Goal: Task Accomplishment & Management: Manage account settings

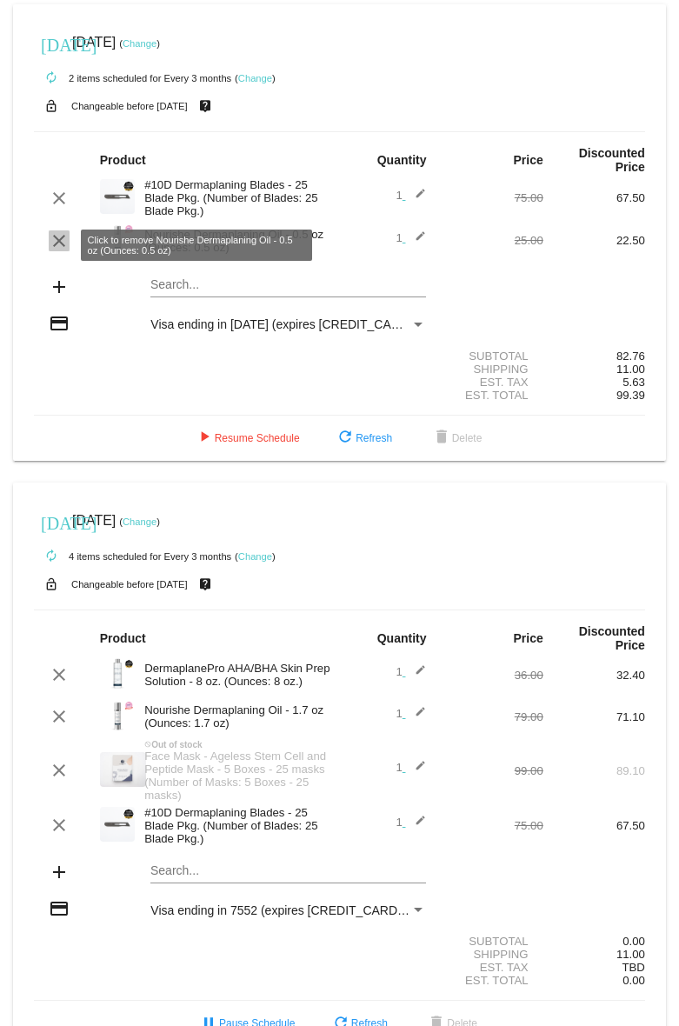
click at [59, 242] on mat-icon "clear" at bounding box center [59, 240] width 21 height 21
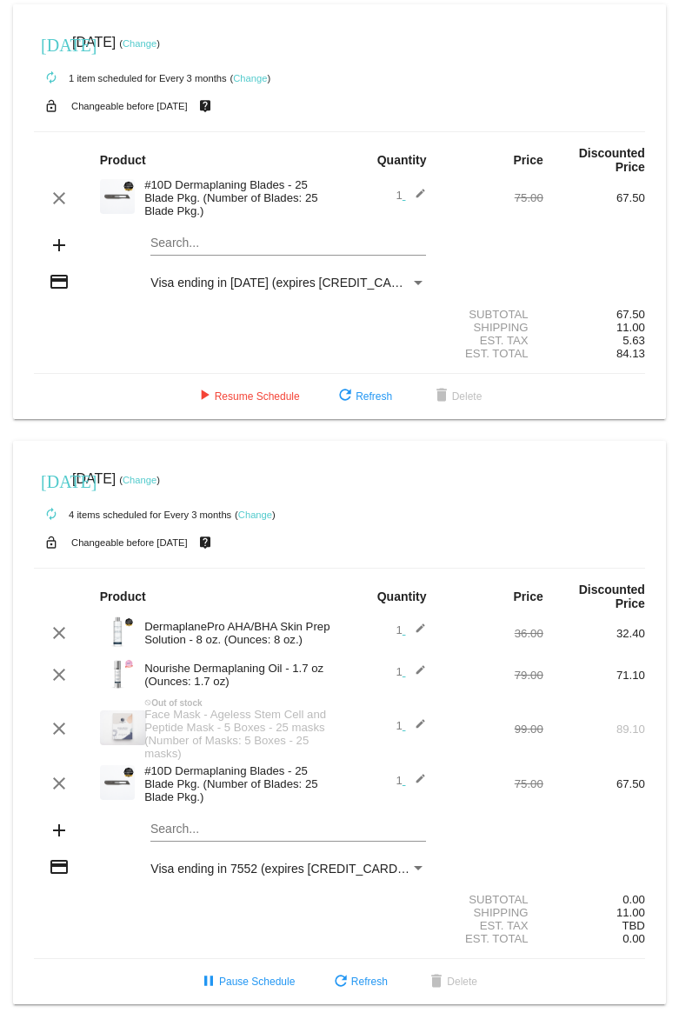
click at [157, 44] on link "Change" at bounding box center [140, 43] width 34 height 10
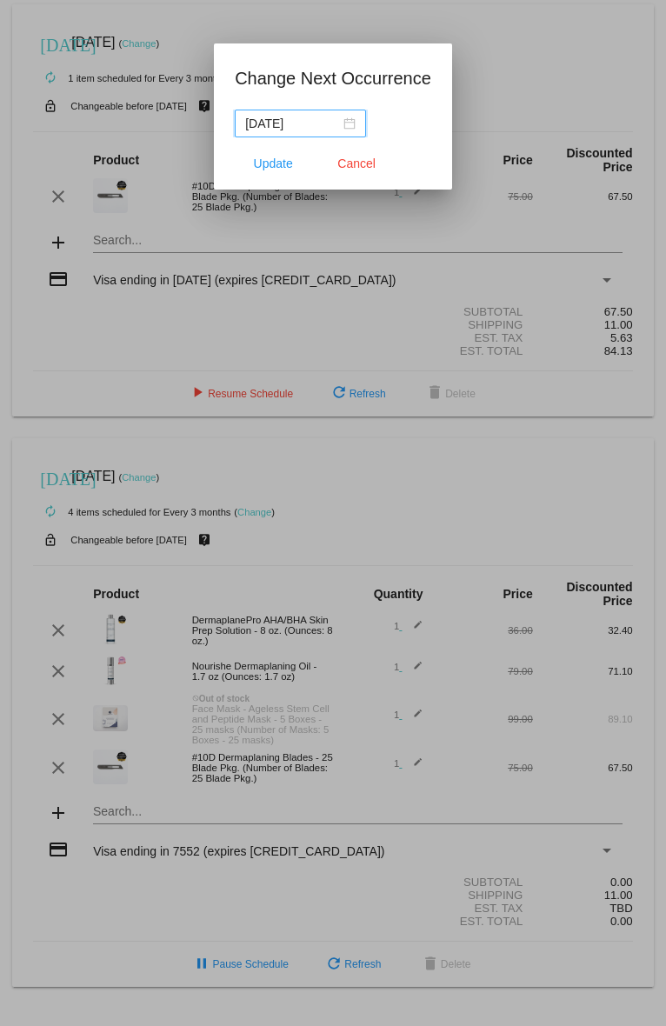
click at [312, 123] on input "[DATE]" at bounding box center [292, 123] width 95 height 19
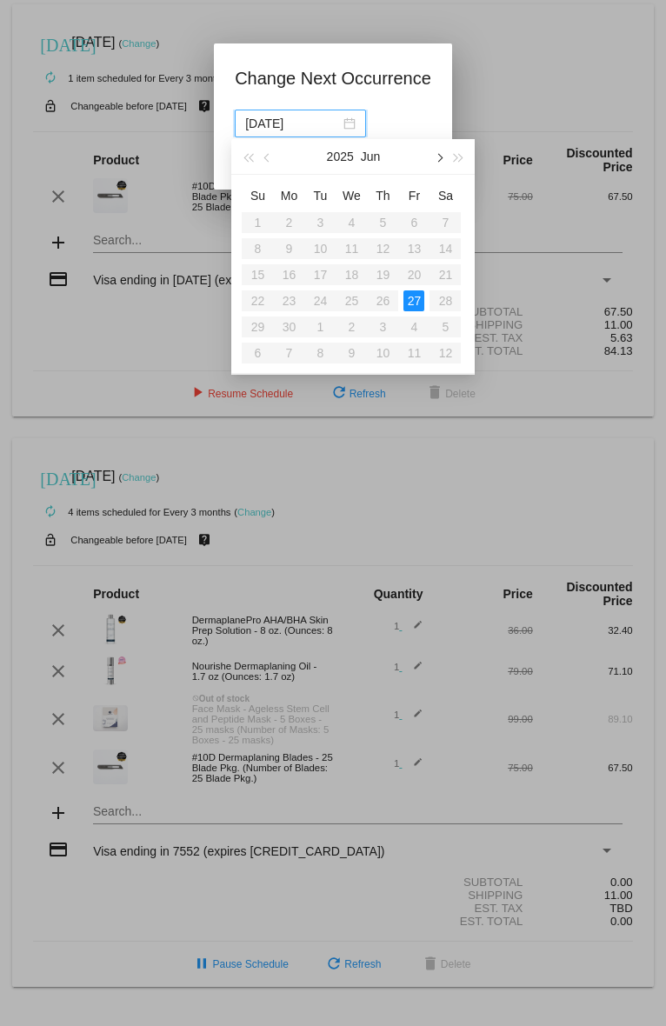
click at [443, 158] on span "button" at bounding box center [439, 158] width 9 height 9
click at [348, 330] on div "27" at bounding box center [351, 327] width 21 height 21
type input "[DATE]"
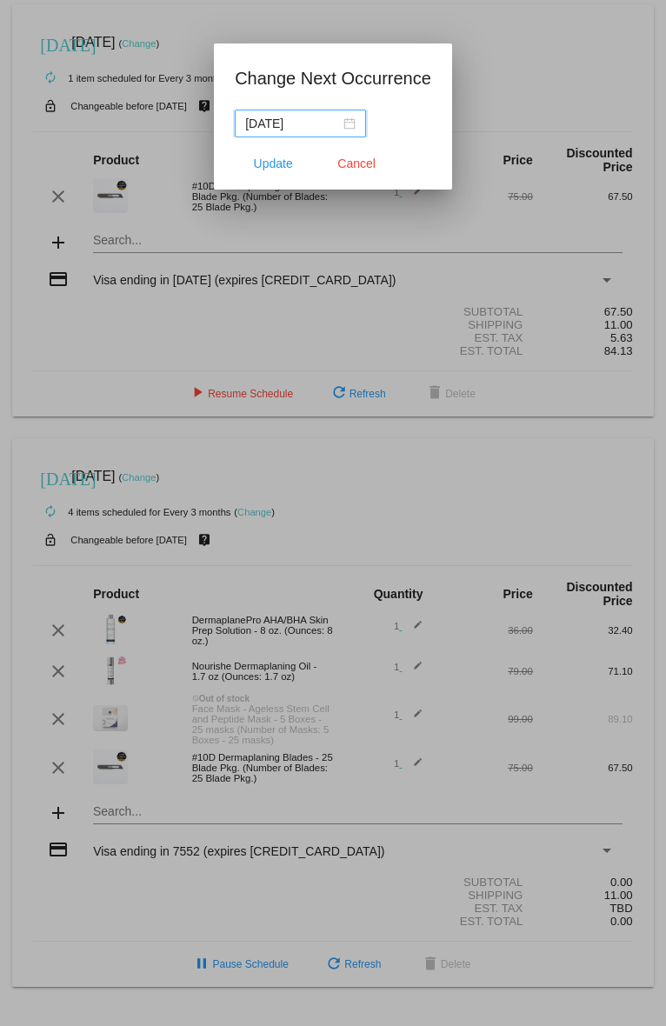
click at [339, 124] on div "[DATE]" at bounding box center [300, 123] width 110 height 19
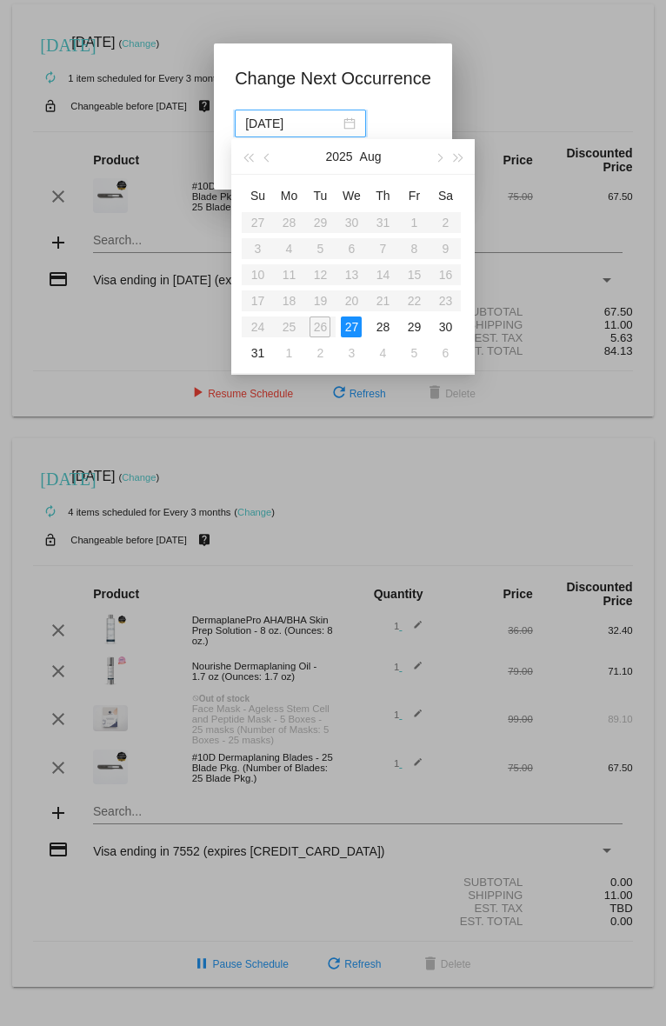
click at [350, 326] on div "27" at bounding box center [351, 327] width 21 height 21
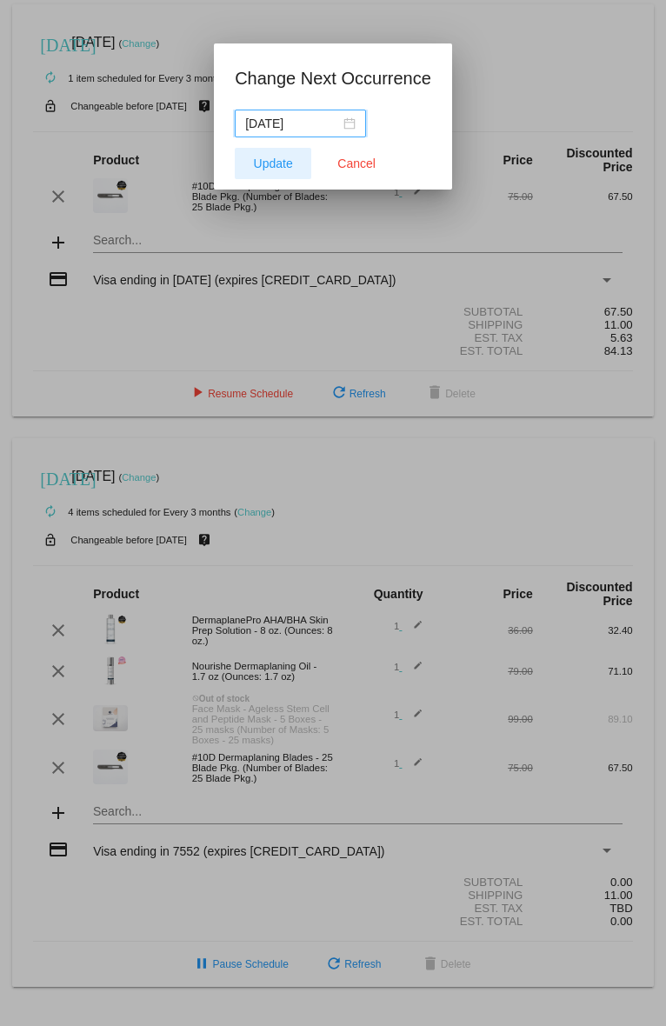
click at [277, 168] on span "Update" at bounding box center [273, 164] width 39 height 14
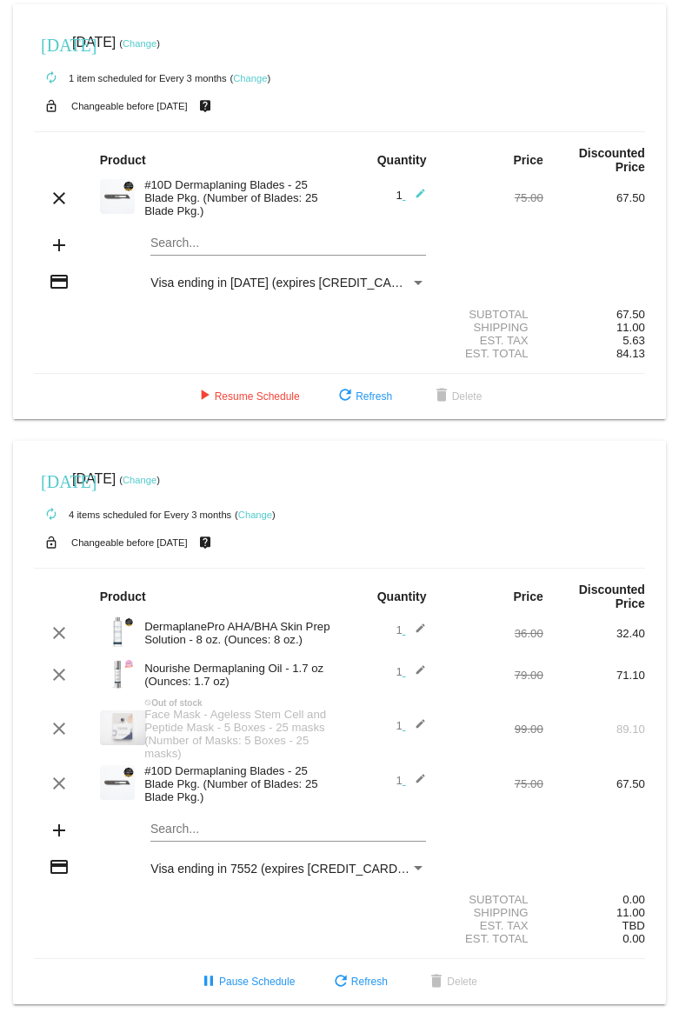
click at [257, 76] on link "Change" at bounding box center [250, 78] width 34 height 10
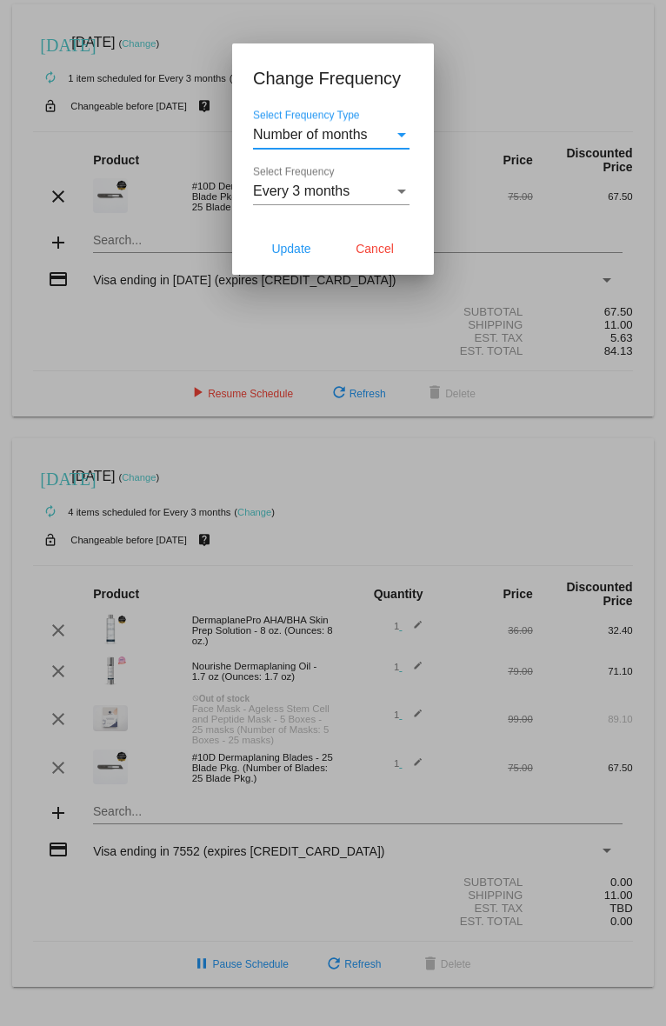
click at [351, 197] on div "Every 3 months" at bounding box center [323, 192] width 141 height 16
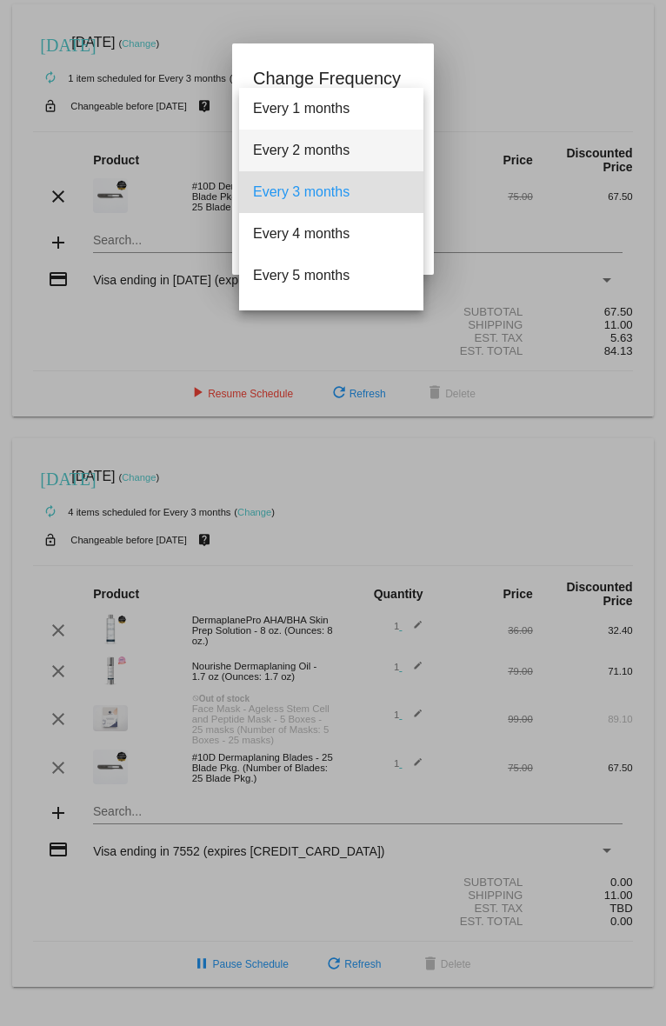
click at [291, 149] on span "Every 2 months" at bounding box center [331, 151] width 157 height 42
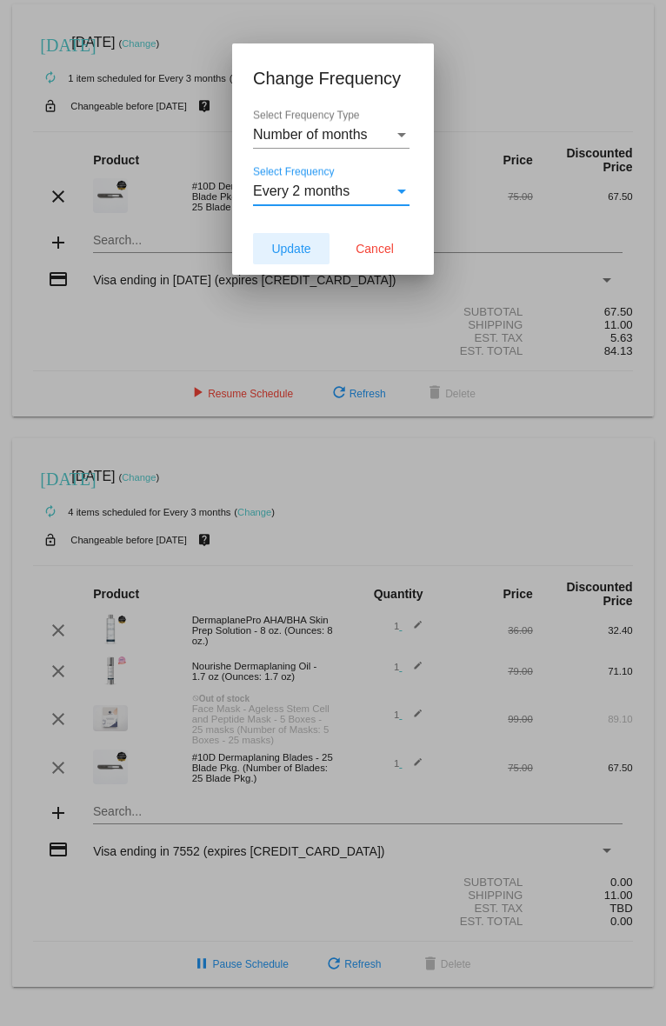
click at [293, 252] on span "Update" at bounding box center [290, 249] width 39 height 14
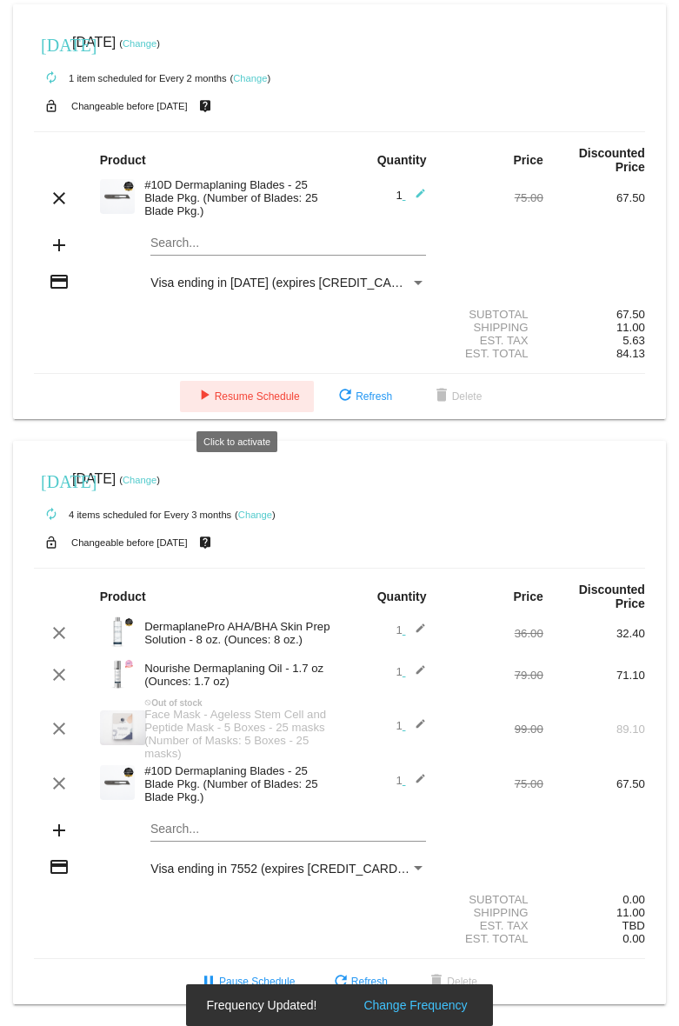
click at [250, 398] on span "play_arrow Resume Schedule" at bounding box center [247, 396] width 106 height 12
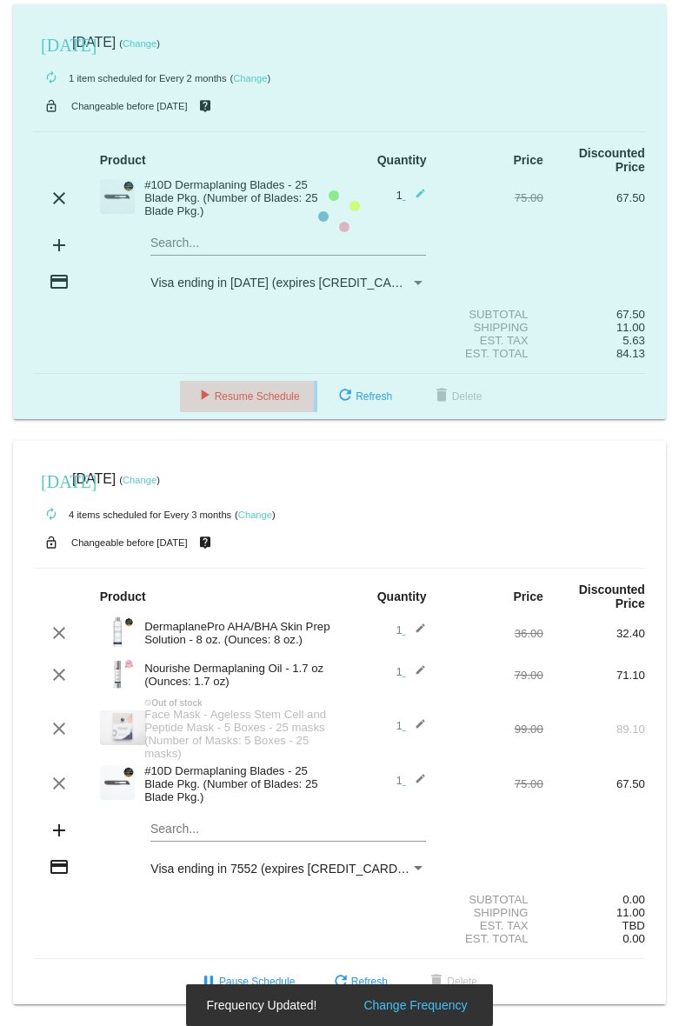
click at [250, 398] on mat-card "[DATE] [DATE] ( Change ) autorenew 1 item scheduled for Every 2 months ( Change…" at bounding box center [339, 211] width 653 height 415
